Goal: Information Seeking & Learning: Learn about a topic

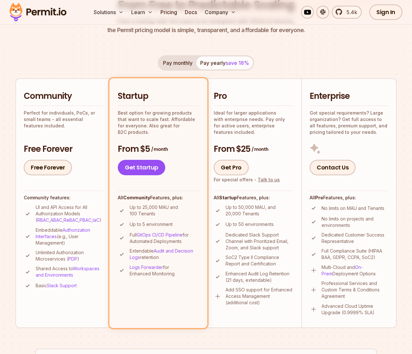
scroll to position [96, 0]
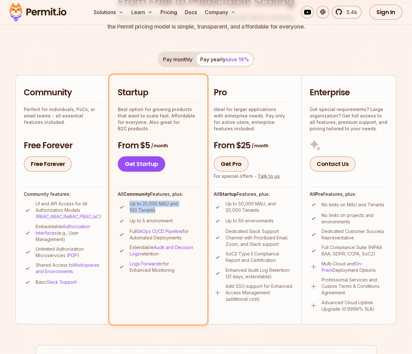
drag, startPoint x: 157, startPoint y: 212, endPoint x: 131, endPoint y: 207, distance: 27.6
click at [131, 207] on p "Up to 25,000 MAU and 100 Tenants" at bounding box center [164, 206] width 69 height 13
drag, startPoint x: 180, startPoint y: 217, endPoint x: 133, endPoint y: 206, distance: 47.5
click at [133, 206] on ul "Up to 25,000 MAU and 100 Tenants Up to 5 environment Full GitOps CI/CD Pipeline…" at bounding box center [158, 236] width 81 height 73
click at [133, 206] on p "Up to 25,000 MAU and 100 Tenants" at bounding box center [164, 206] width 69 height 13
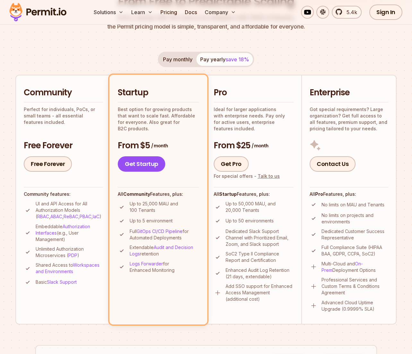
click at [133, 206] on p "Up to 25,000 MAU and 100 Tenants" at bounding box center [164, 206] width 69 height 13
drag, startPoint x: 130, startPoint y: 205, endPoint x: 160, endPoint y: 210, distance: 30.5
click at [160, 210] on p "Up to 25,000 MAU and 100 Tenants" at bounding box center [164, 206] width 69 height 13
copy p "Up to 25,000 MAU and 100 Tenants"
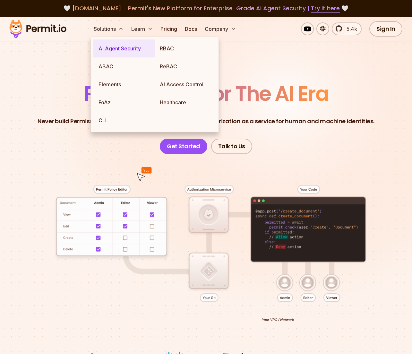
click at [106, 47] on link "AI Agent Security" at bounding box center [123, 48] width 61 height 18
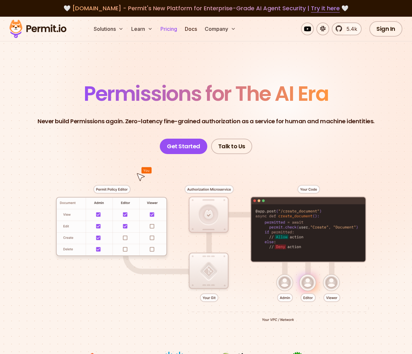
click at [176, 29] on link "Pricing" at bounding box center [169, 28] width 22 height 13
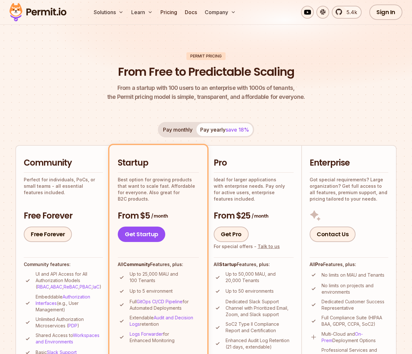
scroll to position [64, 0]
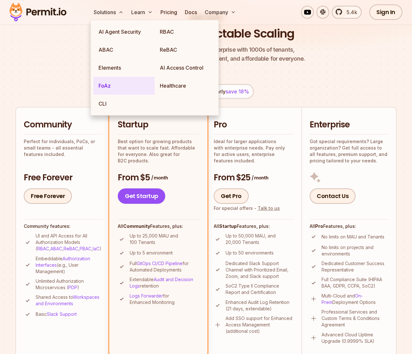
click at [106, 82] on link "FoAz" at bounding box center [123, 86] width 61 height 18
